Goal: Information Seeking & Learning: Find specific fact

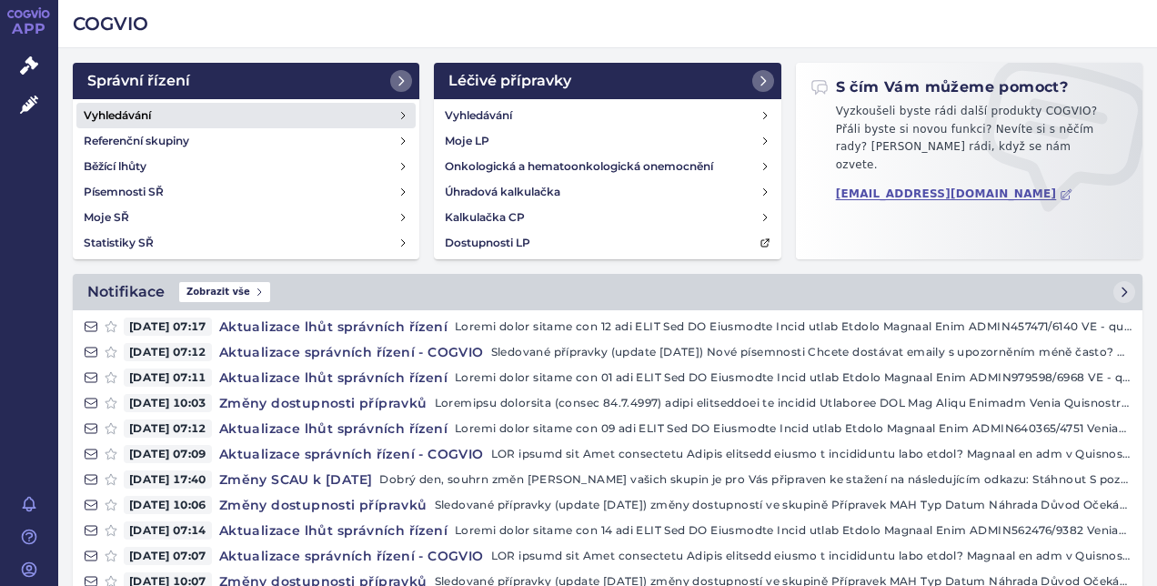
click at [111, 110] on h4 "Vyhledávání" at bounding box center [117, 115] width 67 height 18
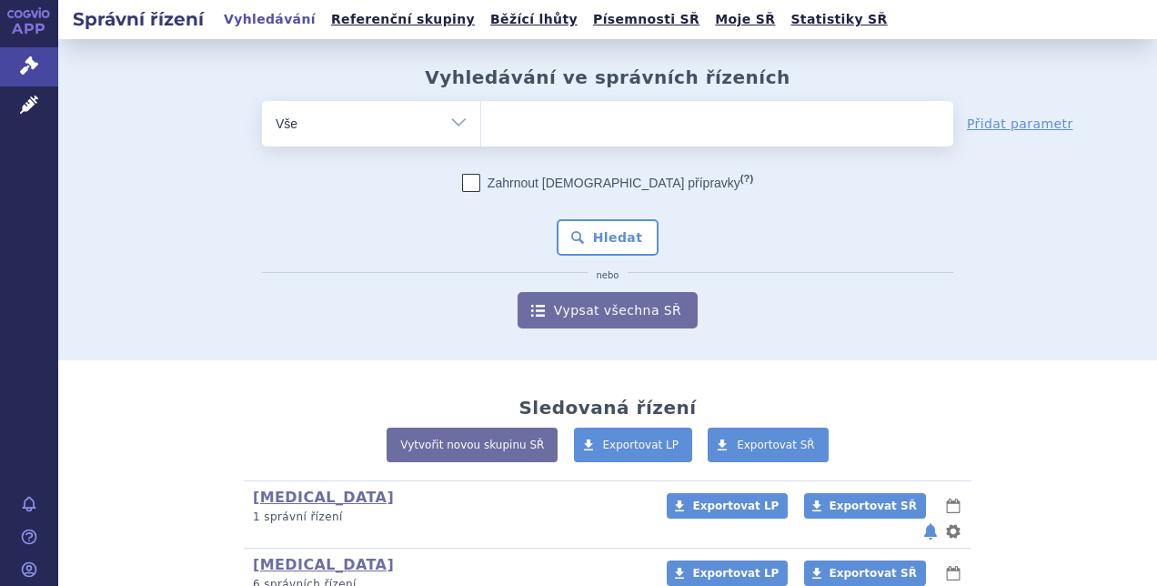
click at [507, 127] on ul at bounding box center [717, 120] width 472 height 38
click at [481, 127] on select at bounding box center [480, 122] width 1 height 45
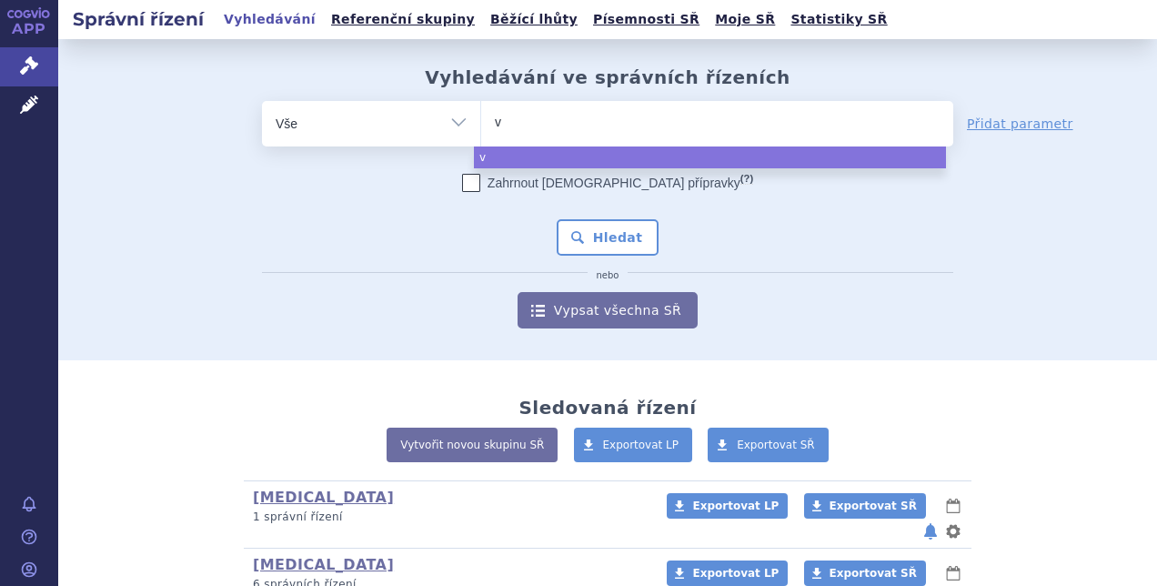
type input "ve"
type input "ver"
type input "verze"
type input "verzen"
type input "verzeni"
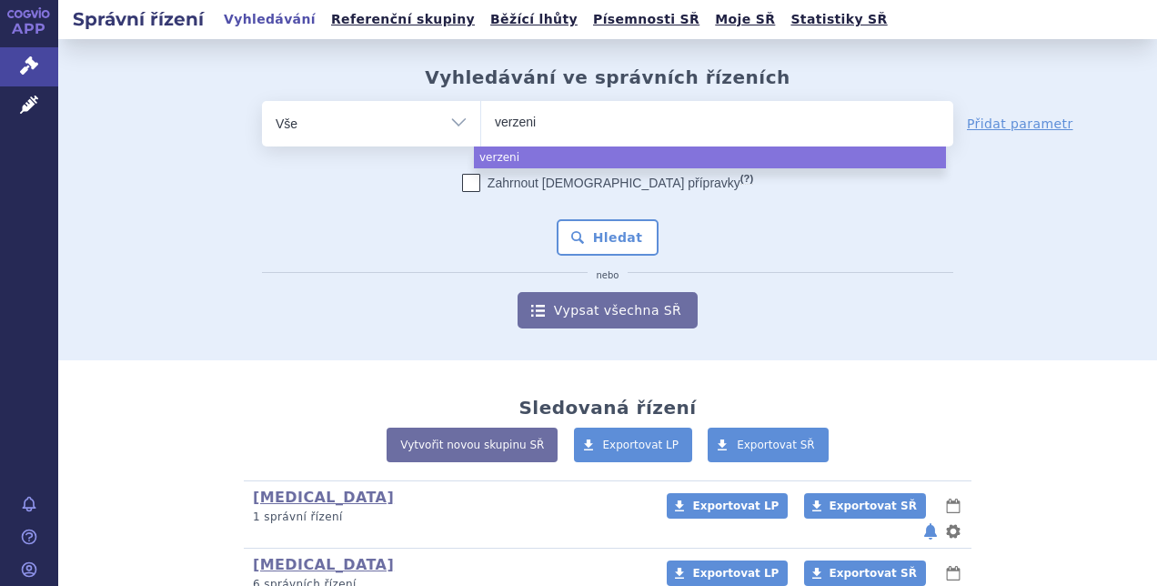
type input "[MEDICAL_DATA]"
type input "verzenios"
select select "verzenios"
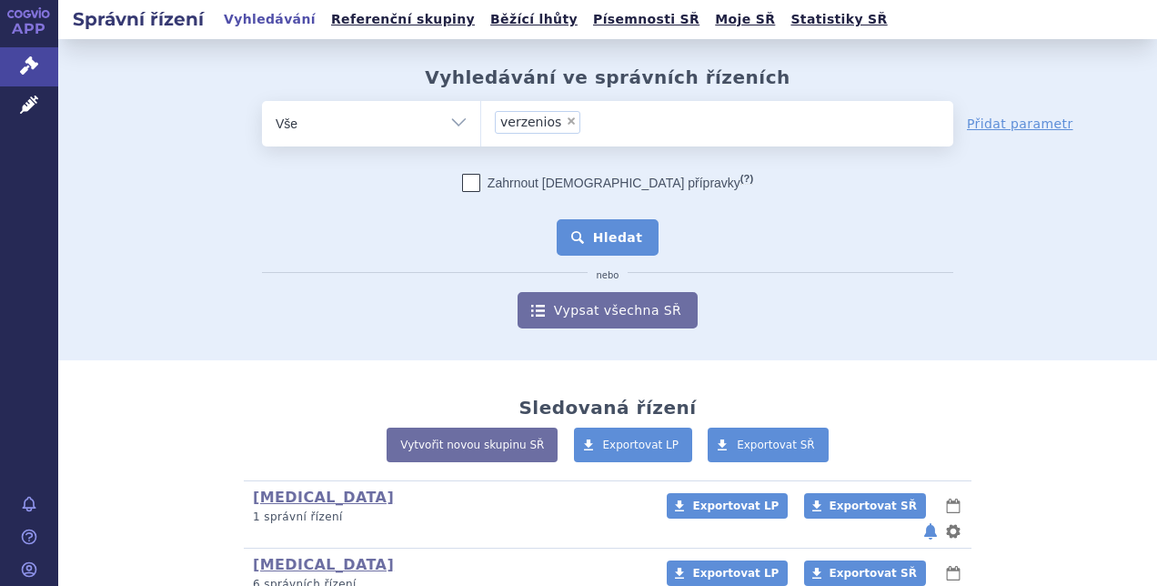
click at [592, 238] on button "Hledat" at bounding box center [608, 237] width 103 height 36
